Goal: Information Seeking & Learning: Learn about a topic

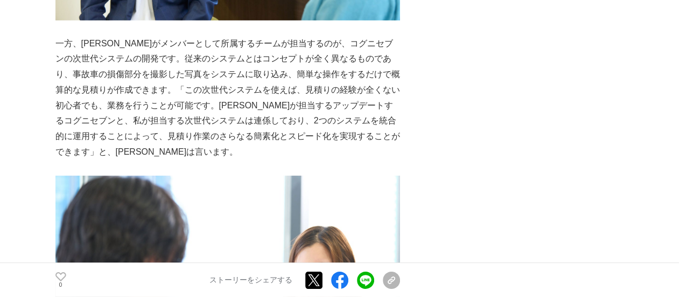
scroll to position [1507, 0]
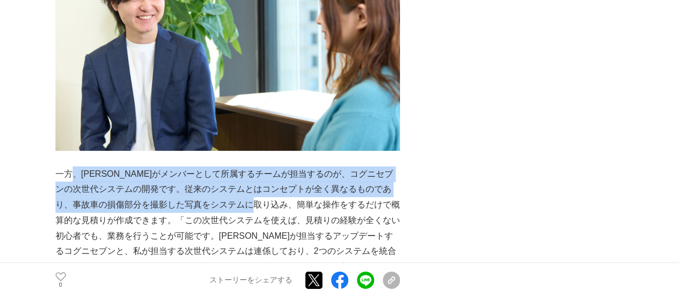
drag, startPoint x: 68, startPoint y: 151, endPoint x: 277, endPoint y: 197, distance: 213.7
click at [279, 194] on p "一方、[PERSON_NAME]がメンバーとして所属するチームが担当するのが、コグニセブンの次世代システムの開発です。従来のシステムとはコンセプトが全く異なる…" at bounding box center [227, 228] width 344 height 124
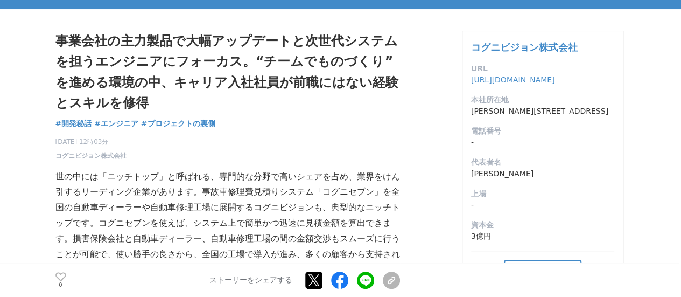
scroll to position [108, 0]
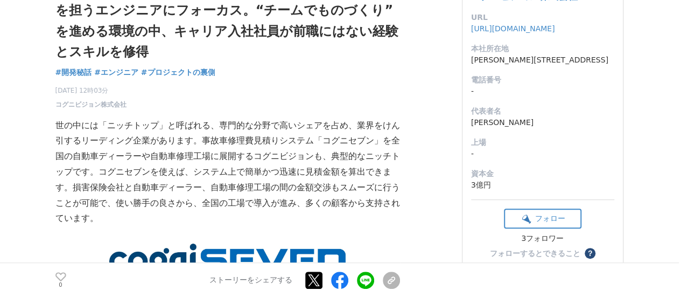
drag, startPoint x: 208, startPoint y: 171, endPoint x: 284, endPoint y: 216, distance: 89.1
click at [281, 215] on p "世の中には「ニッチトップ」と呼ばれる、専門的な分野で高いシェアを占め、業界をけん引するリーディング企業があります。事故車修理費見積りシステム「コグニセブン」を…" at bounding box center [227, 172] width 344 height 109
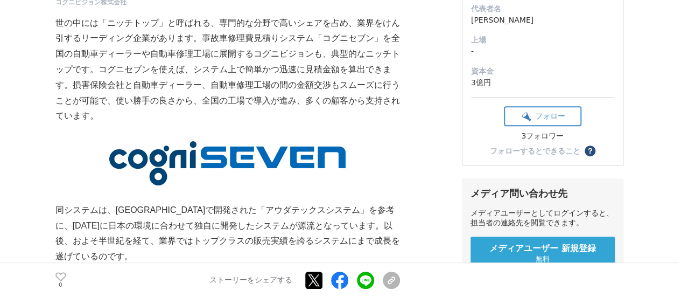
scroll to position [377, 0]
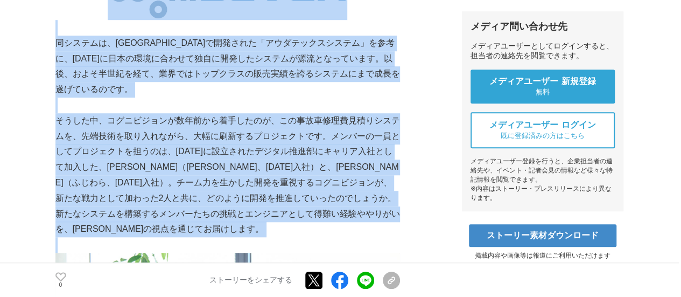
drag, startPoint x: 52, startPoint y: 47, endPoint x: 342, endPoint y: 237, distance: 346.7
click at [342, 237] on p at bounding box center [227, 245] width 344 height 16
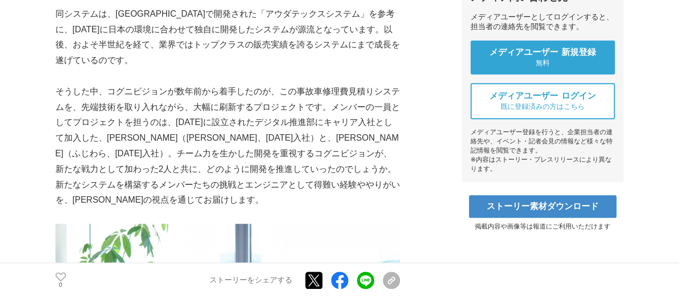
scroll to position [430, 0]
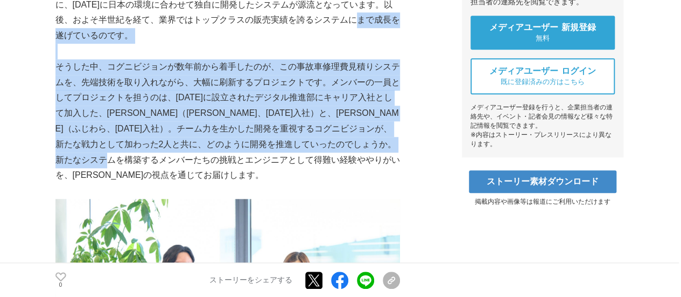
drag, startPoint x: 80, startPoint y: 43, endPoint x: 235, endPoint y: 165, distance: 196.9
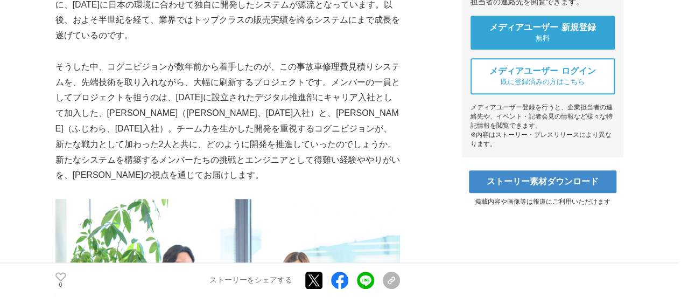
click at [233, 180] on p "そうした中、コグニビジョンが数年前から着手したのが、この事故車修理費見積りシステムを、先端技術を取り入れながら、大幅に刷新するプロジェクトです。メンバーの一員…" at bounding box center [227, 121] width 344 height 124
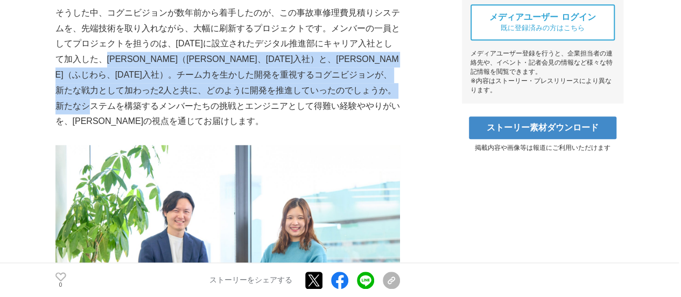
drag, startPoint x: 114, startPoint y: 59, endPoint x: 243, endPoint y: 126, distance: 146.3
click at [238, 124] on p "そうした中、コグニビジョンが数年前から着手したのが、この事故車修理費見積りシステムを、先端技術を取り入れながら、大幅に刷新するプロジェクトです。メンバーの一員…" at bounding box center [227, 67] width 344 height 124
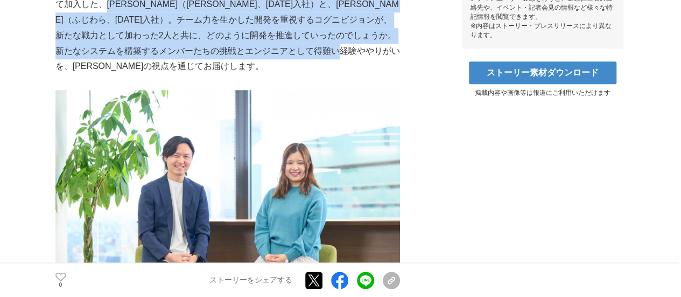
scroll to position [861, 0]
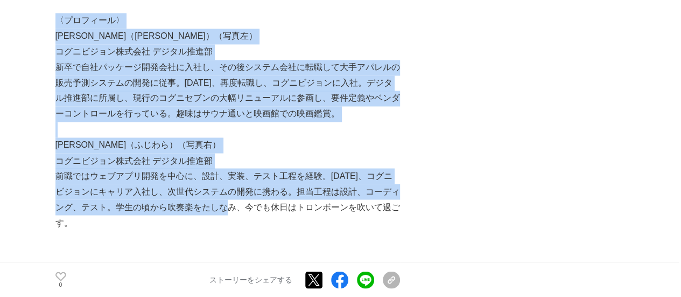
drag, startPoint x: 57, startPoint y: 28, endPoint x: 224, endPoint y: 201, distance: 240.9
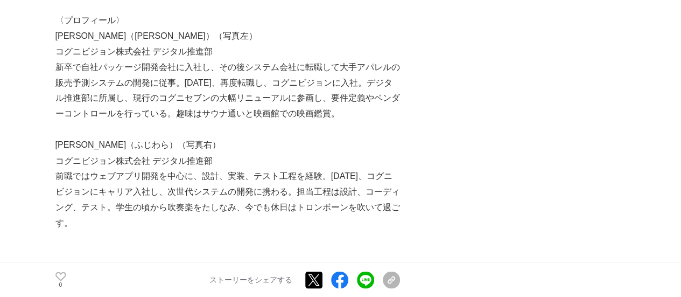
click at [224, 220] on p "前職ではウェブアプリ開発を中心に、設計、実装、テスト工程を経験。[DATE]、コグニビジョンにキャリア入社し、次世代システムの開発に携わる。担当工程は設計、コ…" at bounding box center [227, 199] width 344 height 62
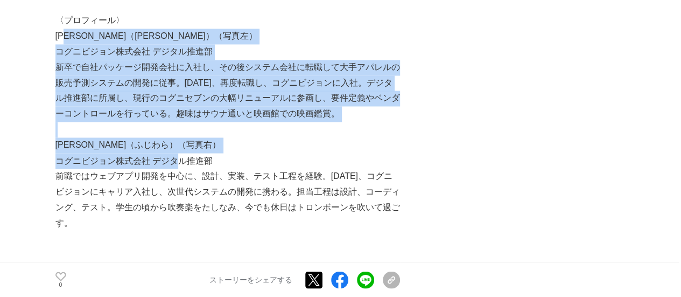
drag, startPoint x: 70, startPoint y: 30, endPoint x: 206, endPoint y: 187, distance: 208.0
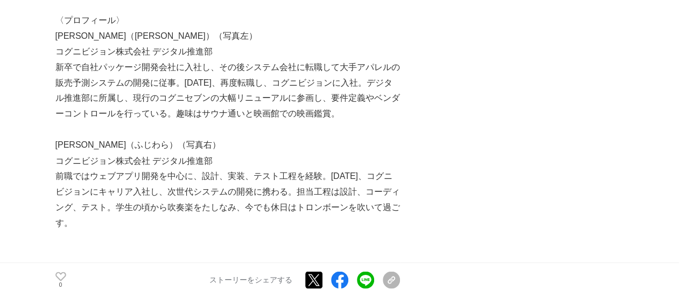
click at [207, 187] on p "前職ではウェブアプリ開発を中心に、設計、実装、テスト工程を経験。[DATE]、コグニビジョンにキャリア入社し、次世代システムの開発に携わる。担当工程は設計、コ…" at bounding box center [227, 199] width 344 height 62
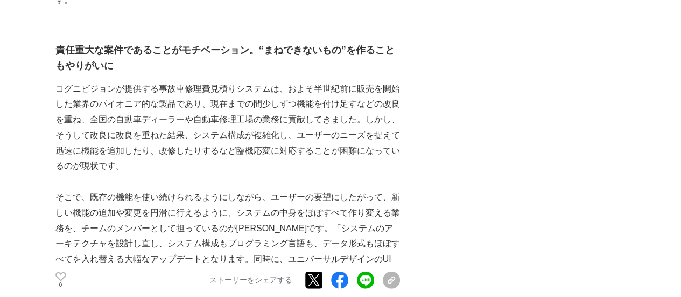
scroll to position [1130, 0]
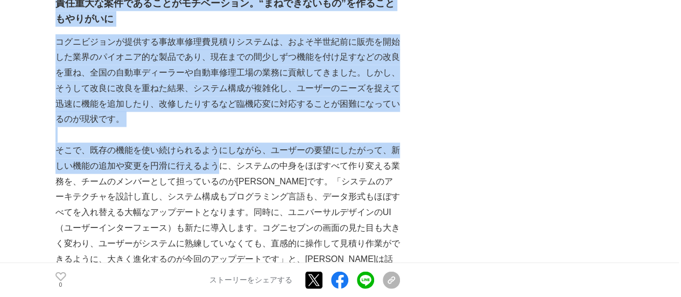
drag, startPoint x: 54, startPoint y: 51, endPoint x: 231, endPoint y: 184, distance: 221.4
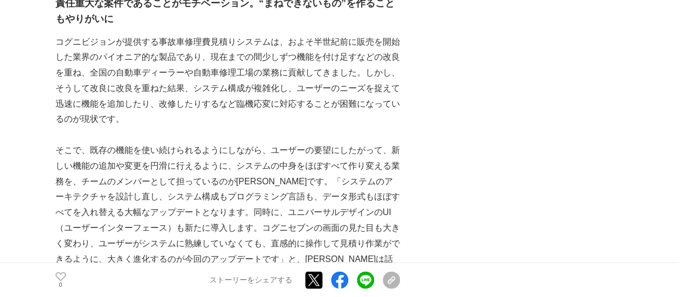
click at [231, 184] on p "そこで、既存の機能を使い続けられるようにしながら、ユーザーの要望にしたがって、新しい機能の追加や変更を円滑に行えるように、システムの中身をほぼすべて作り変える…" at bounding box center [227, 212] width 344 height 139
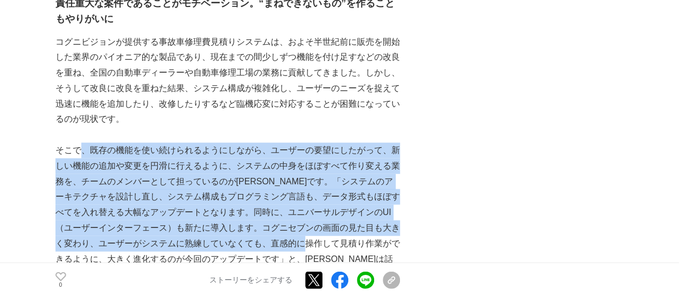
drag, startPoint x: 79, startPoint y: 147, endPoint x: 386, endPoint y: 229, distance: 318.3
click at [355, 241] on p "そこで、既存の機能を使い続けられるようにしながら、ユーザーの要望にしたがって、新しい機能の追加や変更を円滑に行えるように、システムの中身をほぼすべて作り変える…" at bounding box center [227, 212] width 344 height 139
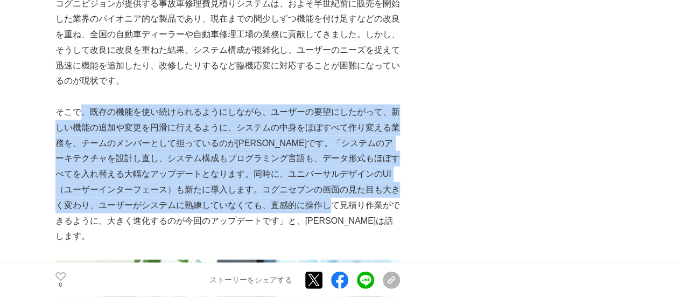
scroll to position [1184, 0]
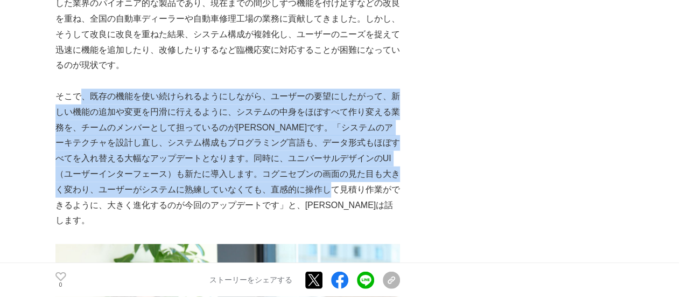
click at [128, 92] on p "そこで、既存の機能を使い続けられるようにしながら、ユーザーの要望にしたがって、新しい機能の追加や変更を円滑に行えるように、システムの中身をほぼすべて作り変える…" at bounding box center [227, 158] width 344 height 139
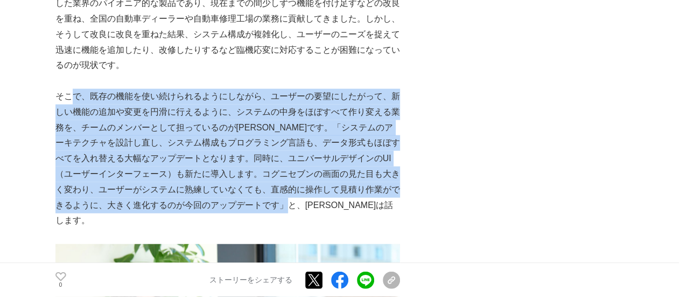
drag, startPoint x: 160, startPoint y: 121, endPoint x: 322, endPoint y: 208, distance: 183.9
click at [322, 208] on p "そこで、既存の機能を使い続けられるようにしながら、ユーザーの要望にしたがって、新しい機能の追加や変更を円滑に行えるように、システムの中身をほぼすべて作り変える…" at bounding box center [227, 158] width 344 height 139
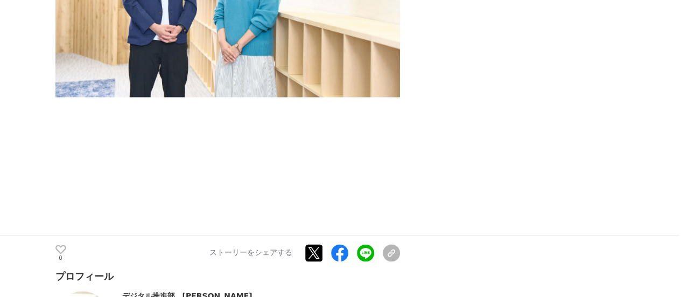
scroll to position [5005, 0]
